Goal: Task Accomplishment & Management: Use online tool/utility

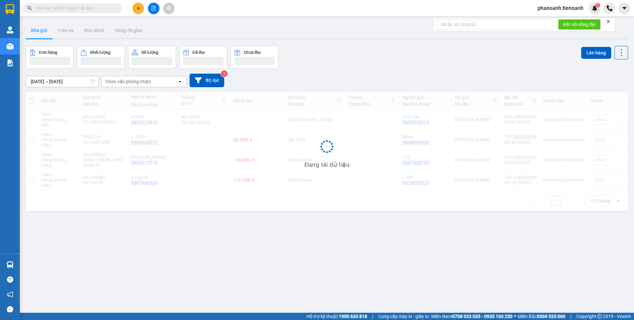
click at [568, 10] on span "phanoanh.tienoanh" at bounding box center [561, 8] width 56 height 8
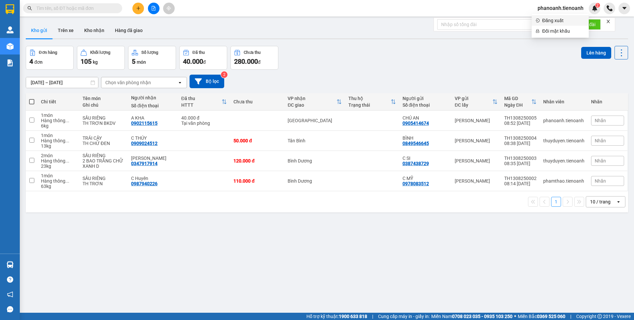
click at [557, 22] on span "Đăng xuất" at bounding box center [563, 20] width 43 height 7
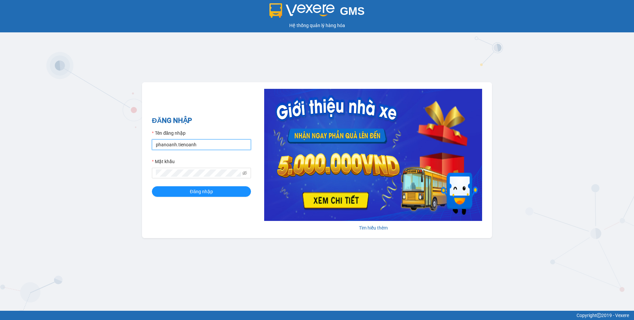
drag, startPoint x: 206, startPoint y: 144, endPoint x: 131, endPoint y: 164, distance: 77.4
click at [131, 164] on div "GMS Hệ thống quản lý hàng hóa ĐĂNG NHẬP Tên đăng nhập phanoanh.tienoanh Mật khẩ…" at bounding box center [317, 155] width 634 height 311
drag, startPoint x: 184, startPoint y: 135, endPoint x: 182, endPoint y: 143, distance: 8.2
click at [184, 138] on div "Tên đăng nhập" at bounding box center [201, 135] width 99 height 10
click at [182, 143] on input "pham" at bounding box center [201, 144] width 99 height 11
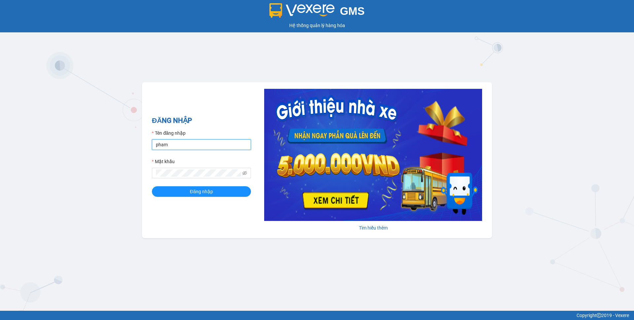
type input "phamthao.tienoanh"
drag, startPoint x: 199, startPoint y: 185, endPoint x: 196, endPoint y: 191, distance: 5.8
click at [199, 187] on form "Tên đăng nhập phamthao.tienoanh Mật khẩu Đăng nhập" at bounding box center [201, 163] width 99 height 67
click at [196, 191] on span "Đăng nhập" at bounding box center [201, 191] width 23 height 7
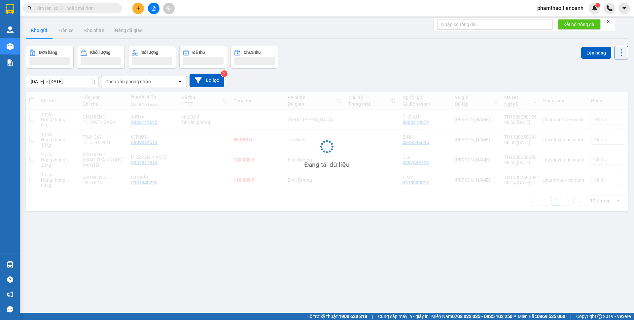
click at [134, 11] on button at bounding box center [138, 9] width 12 height 12
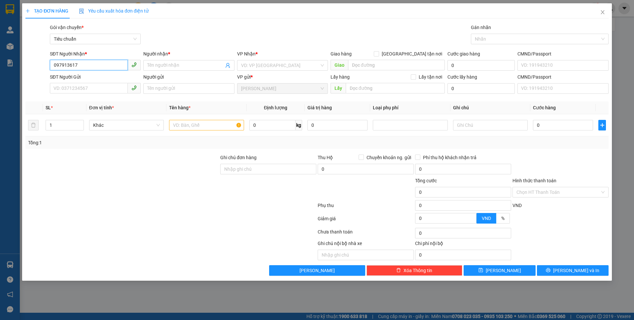
type input "0979136175"
click at [112, 77] on div "0979136175 - [PERSON_NAME]" at bounding box center [95, 78] width 83 height 7
type input "[PERSON_NAME]"
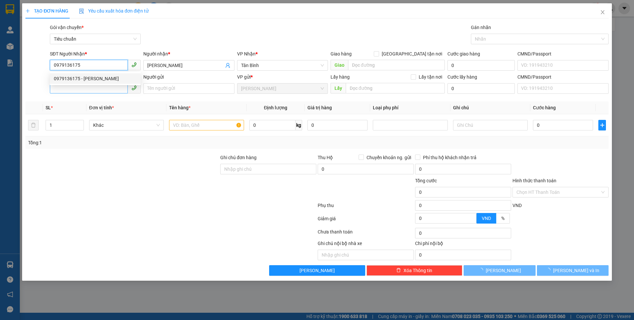
type input "0979136175"
drag, startPoint x: 95, startPoint y: 88, endPoint x: 108, endPoint y: 93, distance: 13.9
click at [95, 89] on input "SĐT Người Gửi" at bounding box center [89, 88] width 78 height 11
type input "150.000"
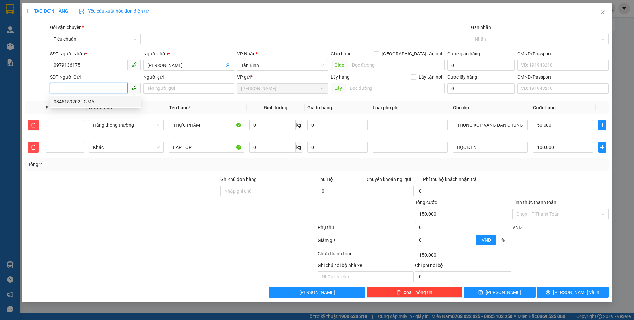
click at [97, 100] on div "0845159202 - C MAI" at bounding box center [95, 101] width 83 height 7
type input "0845159202"
type input "C MAI"
drag, startPoint x: 28, startPoint y: 145, endPoint x: 32, endPoint y: 148, distance: 5.0
click at [28, 147] on td at bounding box center [33, 147] width 17 height 22
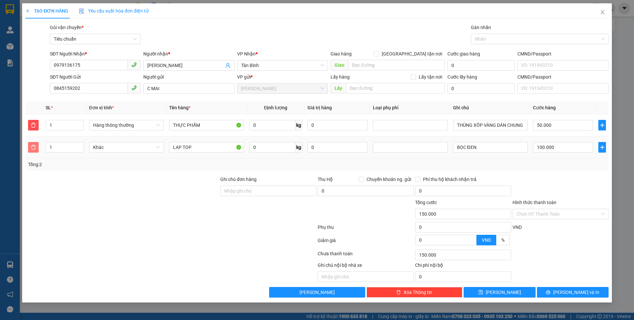
drag, startPoint x: 32, startPoint y: 148, endPoint x: 72, endPoint y: 140, distance: 40.1
click at [37, 146] on span "delete" at bounding box center [33, 147] width 10 height 5
type input "50.000"
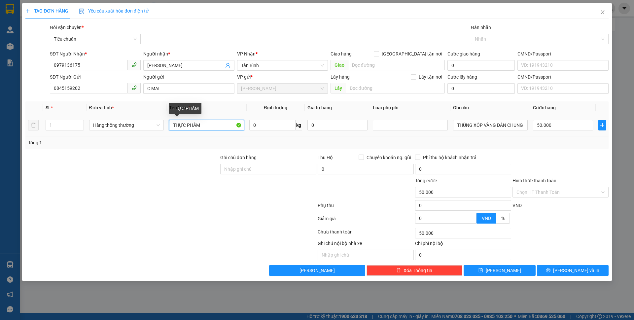
drag, startPoint x: 213, startPoint y: 124, endPoint x: 101, endPoint y: 133, distance: 111.7
click at [101, 133] on tr "1 Hàng thông thường THỰC PHẨM 0 kg 0 THÙNG XỐP VÀNG DÁN CHUNG THÙNG VINAMILK 50…" at bounding box center [316, 125] width 583 height 22
type input "s"
type input "SẦU RIÊNG"
drag, startPoint x: 283, startPoint y: 113, endPoint x: 276, endPoint y: 122, distance: 11.9
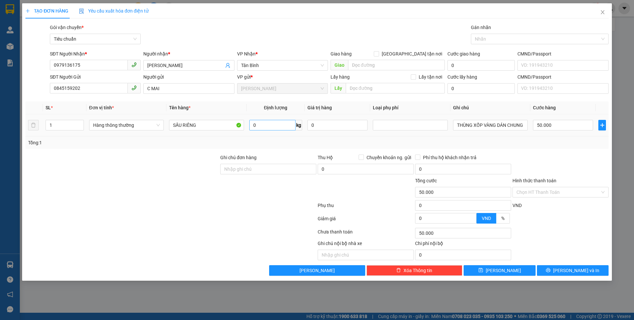
click at [282, 117] on table "SL * Đơn vị tính * Tên hàng * Định lượng Giá trị hàng Loại phụ phí Ghi chú Cước…" at bounding box center [316, 118] width 583 height 35
click at [275, 125] on input "0" at bounding box center [272, 125] width 46 height 11
type input "8"
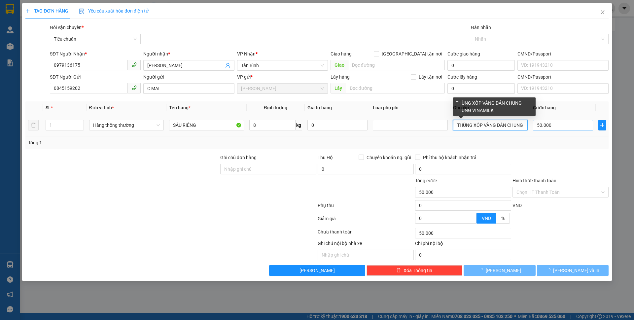
drag, startPoint x: 462, startPoint y: 124, endPoint x: 590, endPoint y: 129, distance: 128.9
click at [590, 129] on tr "1 Hàng thông thường SẦU RIÊNG 8 kg 0 THÙNG XỐP VÀNG DÁN CHUNG THÙNG VINAMILK 50…" at bounding box center [316, 125] width 583 height 22
type input "40.000"
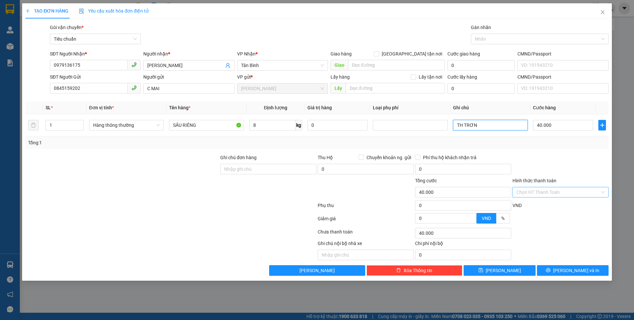
type input "TH TRƠN"
click at [544, 195] on input "Hình thức thanh toán" at bounding box center [559, 192] width 84 height 10
drag, startPoint x: 544, startPoint y: 201, endPoint x: 549, endPoint y: 220, distance: 20.4
click at [544, 202] on div "Tại văn phòng" at bounding box center [561, 205] width 96 height 11
type input "0"
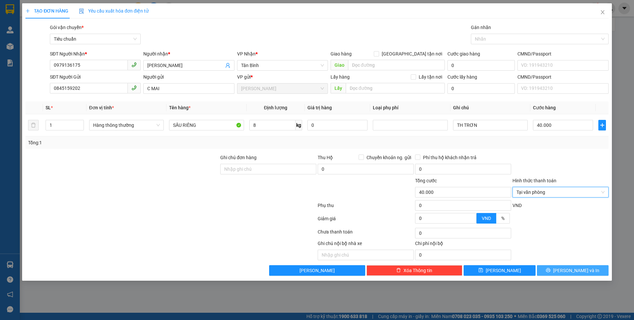
click at [550, 271] on button "[PERSON_NAME] và In" at bounding box center [573, 270] width 72 height 11
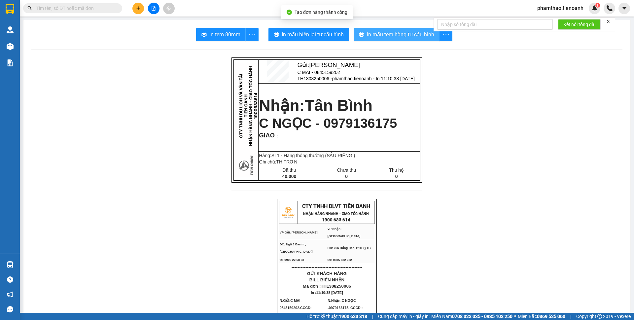
drag, startPoint x: 375, startPoint y: 35, endPoint x: 414, endPoint y: 84, distance: 62.7
click at [376, 36] on span "In mẫu tem hàng tự cấu hình" at bounding box center [400, 34] width 67 height 8
click at [141, 5] on div at bounding box center [154, 9] width 50 height 12
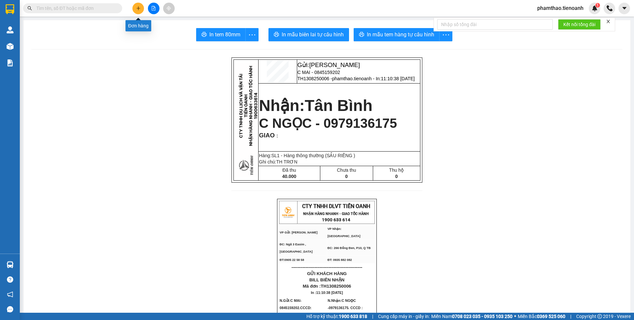
click at [140, 7] on icon "plus" at bounding box center [138, 8] width 5 height 5
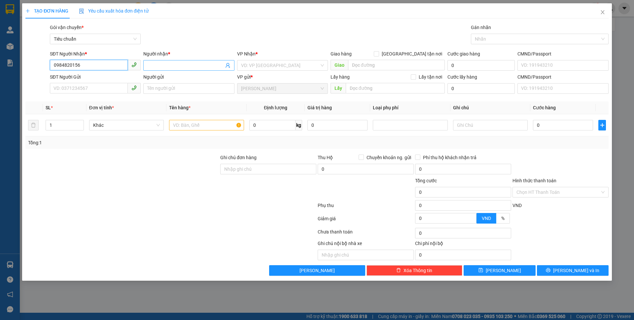
type input "0984820156"
click at [205, 67] on input "Người nhận *" at bounding box center [185, 65] width 76 height 7
type input "QUÂN"
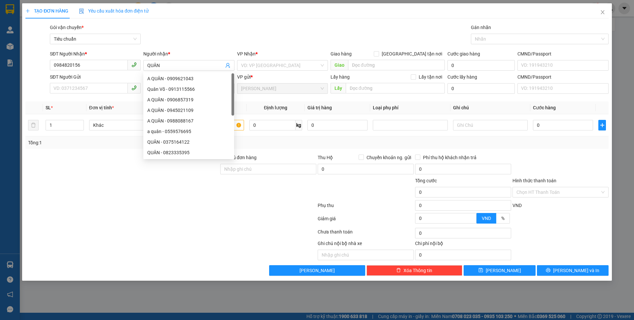
click at [300, 58] on div "VP Nhận *" at bounding box center [282, 55] width 91 height 10
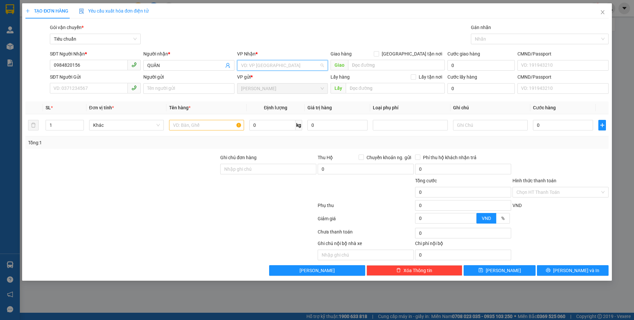
drag, startPoint x: 297, startPoint y: 61, endPoint x: 276, endPoint y: 78, distance: 27.2
click at [293, 68] on input "search" at bounding box center [280, 65] width 78 height 10
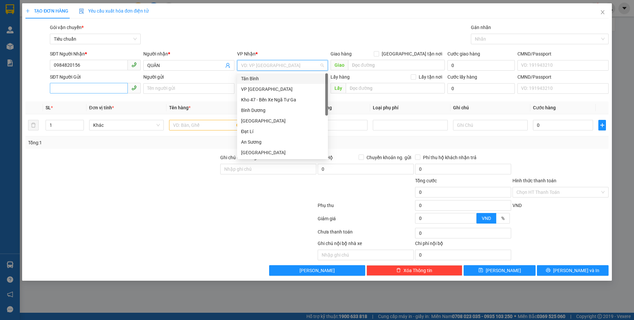
drag, startPoint x: 275, startPoint y: 79, endPoint x: 126, endPoint y: 92, distance: 149.6
click at [273, 80] on div "Tân Bình" at bounding box center [282, 78] width 83 height 7
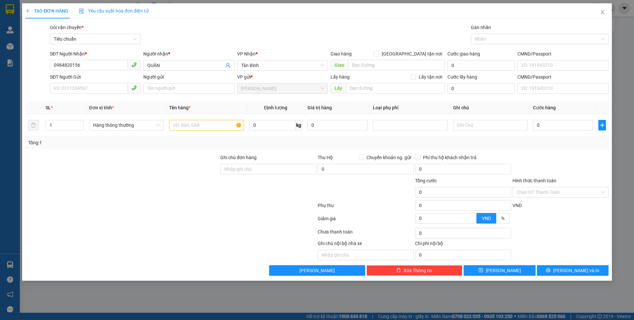
click at [105, 95] on div "SĐT Người Gửi VD: 0371234567" at bounding box center [95, 84] width 91 height 23
click at [102, 87] on input "SĐT Người Gửi" at bounding box center [89, 88] width 78 height 11
type input "0914322333"
click at [197, 128] on input "text" at bounding box center [206, 125] width 75 height 11
type input "CF"
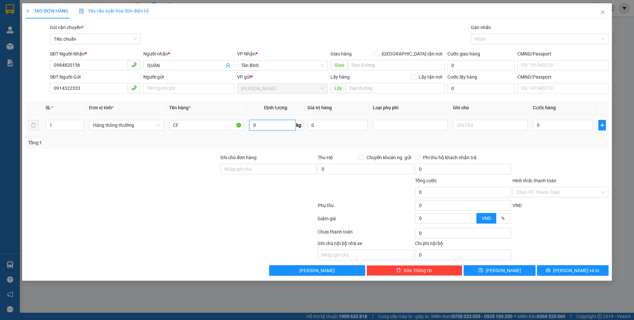
click at [279, 123] on input "0" at bounding box center [272, 125] width 46 height 11
click at [475, 121] on input "text" at bounding box center [490, 125] width 75 height 11
type input "HỘP TRẮNG CHỮ ĐEN"
click at [554, 127] on input "0" at bounding box center [563, 125] width 60 height 11
type input "3"
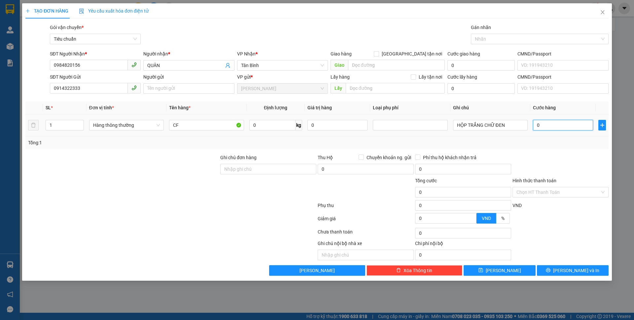
type input "3"
type input "30"
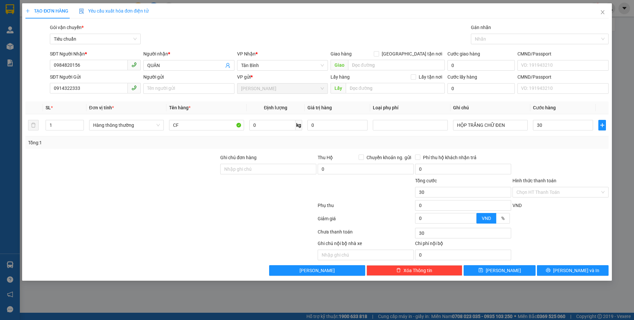
type input "30.000"
drag, startPoint x: 546, startPoint y: 143, endPoint x: 561, endPoint y: 173, distance: 34.1
click at [549, 147] on div "Tổng: 1" at bounding box center [316, 142] width 583 height 13
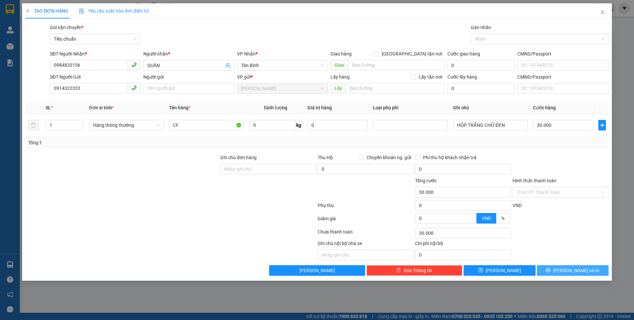
click at [566, 267] on button "[PERSON_NAME] và In" at bounding box center [573, 270] width 72 height 11
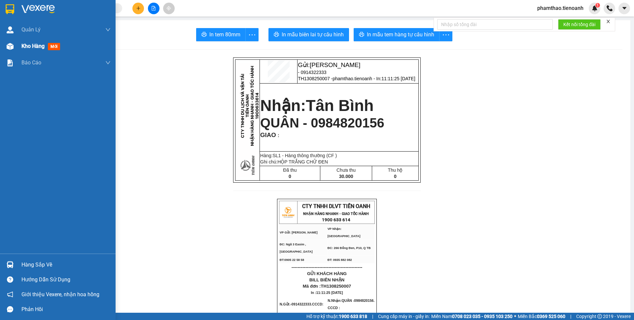
click at [41, 47] on span "Kho hàng" at bounding box center [32, 46] width 23 height 6
click at [38, 47] on span "Kho hàng" at bounding box center [32, 46] width 23 height 6
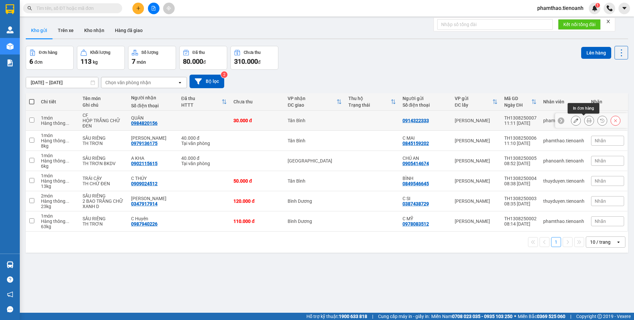
click at [585, 118] on button at bounding box center [589, 121] width 9 height 12
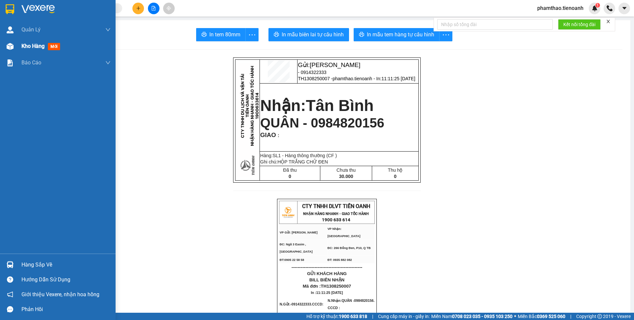
drag, startPoint x: 0, startPoint y: 49, endPoint x: 29, endPoint y: 50, distance: 29.1
click at [9, 45] on div "Kho hàng mới" at bounding box center [58, 46] width 116 height 17
click at [17, 43] on div "Kho hàng mới" at bounding box center [58, 46] width 116 height 17
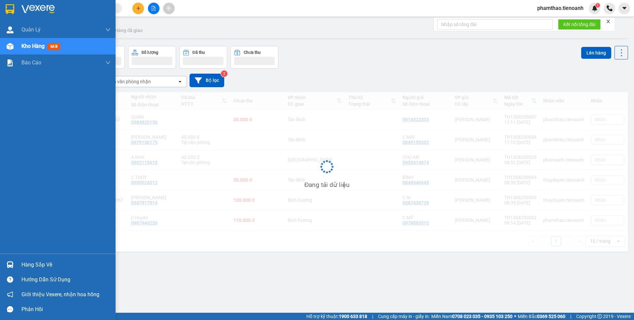
click at [29, 50] on div "Kho hàng mới" at bounding box center [41, 46] width 41 height 8
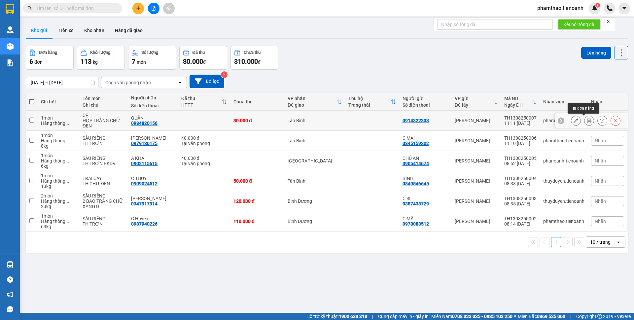
click at [587, 120] on icon at bounding box center [589, 120] width 5 height 5
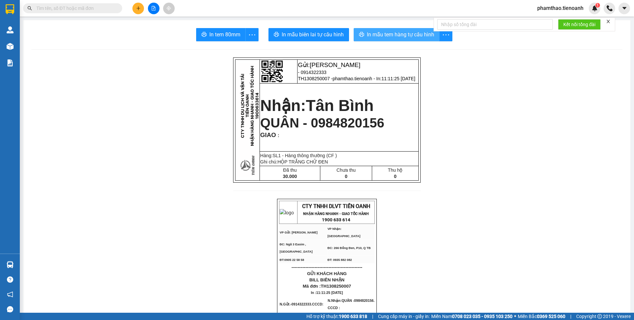
click at [367, 37] on span "In mẫu tem hàng tự cấu hình" at bounding box center [400, 34] width 67 height 8
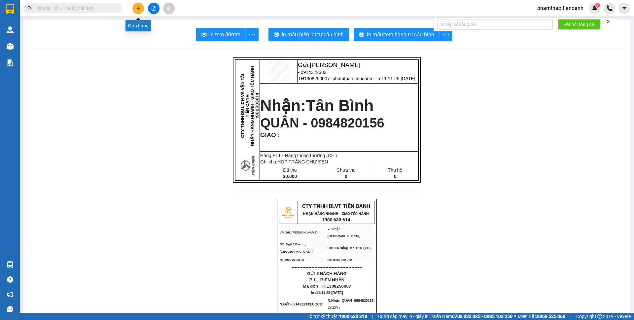
click at [137, 10] on icon "plus" at bounding box center [138, 8] width 5 height 5
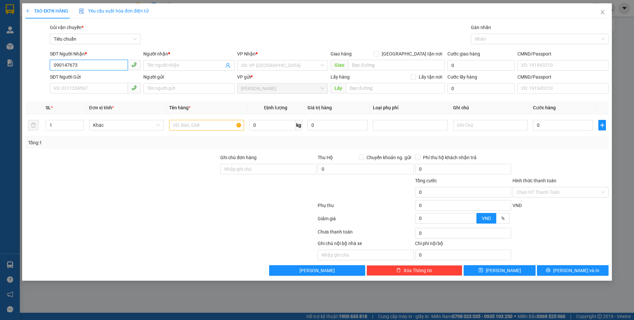
type input "0901476736"
click at [107, 75] on div "0901476736 - THUÝ" at bounding box center [95, 78] width 83 height 7
type input "THUÝ"
type input "100.000"
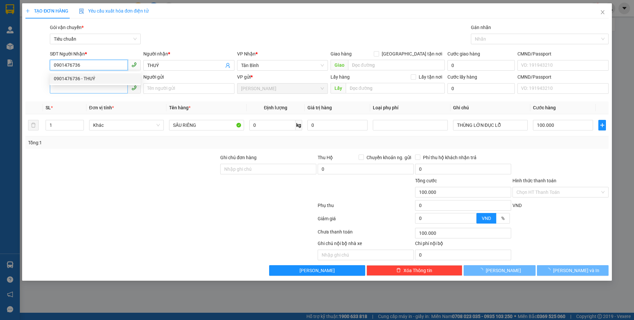
type input "0901476736"
click at [104, 88] on input "SĐT Người Gửi" at bounding box center [89, 88] width 78 height 11
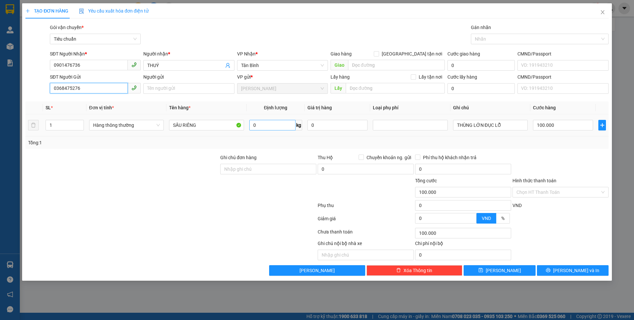
type input "0368475276"
click at [258, 124] on input "0" at bounding box center [272, 125] width 46 height 11
type input "50"
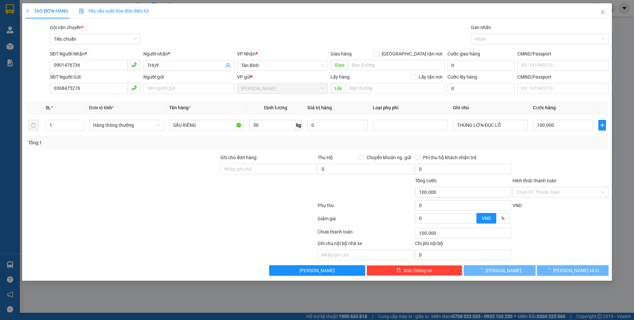
drag, startPoint x: 203, startPoint y: 190, endPoint x: 511, endPoint y: 120, distance: 316.5
click at [205, 189] on div at bounding box center [122, 188] width 195 height 23
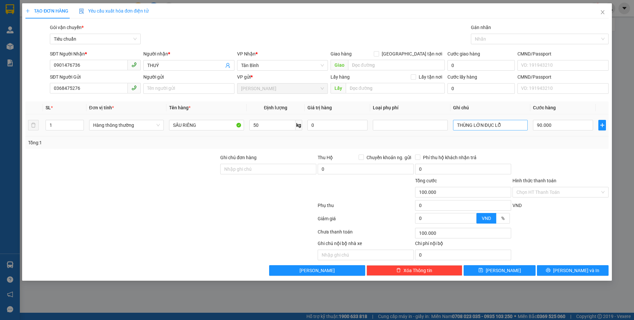
type input "90.000"
click at [510, 122] on input "THÙNG LỚN ĐỤC LỖ" at bounding box center [490, 125] width 75 height 11
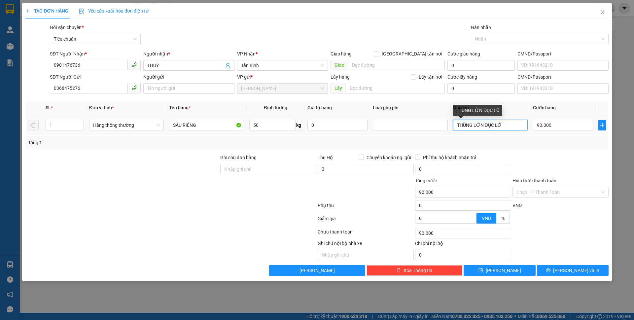
click at [510, 122] on input "THÙNG LỚN ĐỤC LỖ" at bounding box center [490, 125] width 75 height 11
type input "TH ONE ONE"
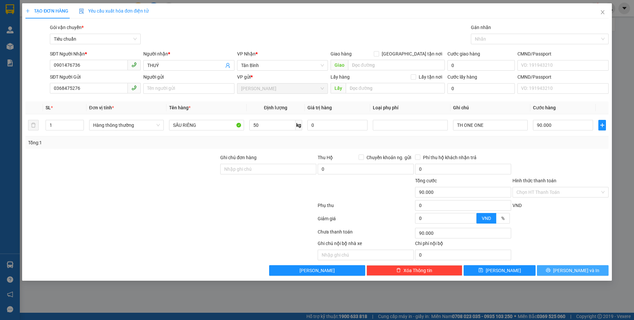
click at [556, 268] on button "[PERSON_NAME] và In" at bounding box center [573, 270] width 72 height 11
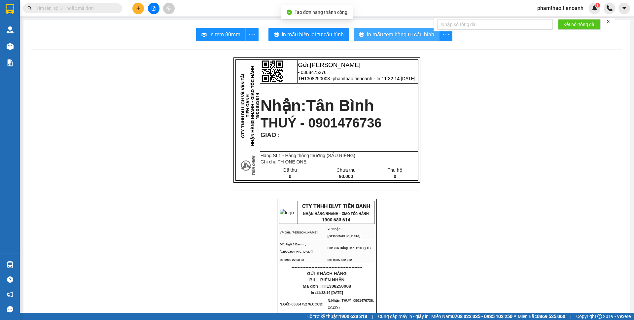
click at [404, 31] on span "In mẫu tem hàng tự cấu hình" at bounding box center [400, 34] width 67 height 8
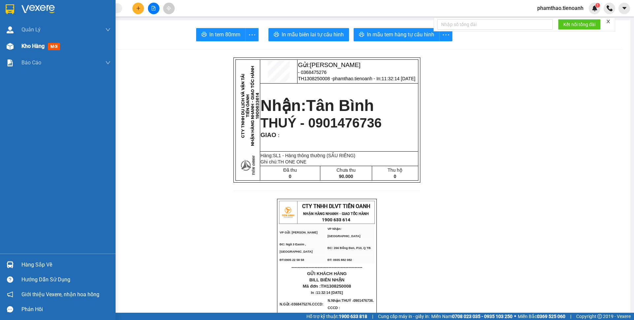
click at [27, 47] on span "Kho hàng" at bounding box center [32, 46] width 23 height 6
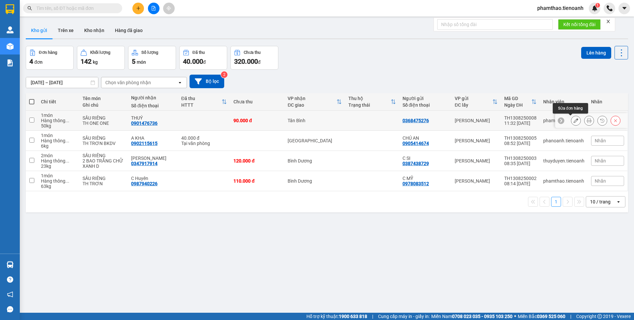
click at [574, 121] on icon at bounding box center [576, 120] width 5 height 5
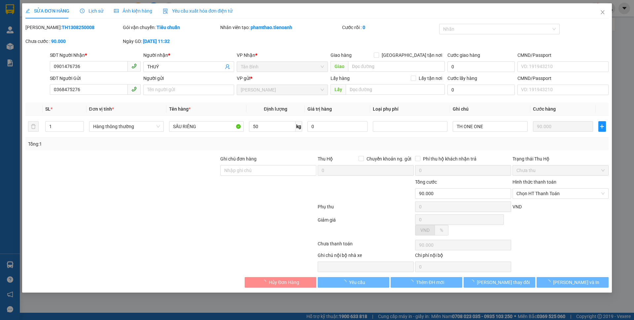
type input "0901476736"
type input "THUÝ"
type input "0368475276"
type input "90.000"
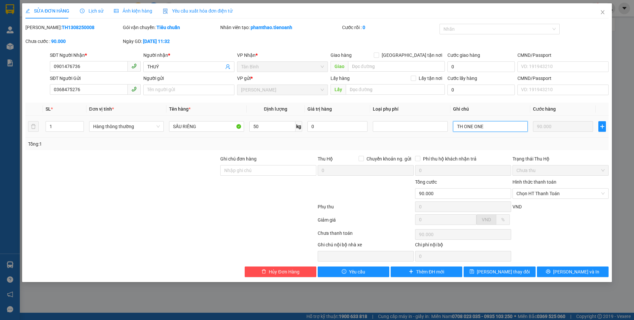
click at [484, 131] on input "TH ONE ONE" at bounding box center [490, 126] width 75 height 11
drag, startPoint x: 465, startPoint y: 126, endPoint x: 512, endPoint y: 128, distance: 46.9
click at [512, 128] on input "TH ONE ONE" at bounding box center [490, 126] width 75 height 11
type input "TH TRẮNG NẮP ONE ONE"
click at [490, 274] on button "[PERSON_NAME] thay đổi" at bounding box center [500, 272] width 72 height 11
